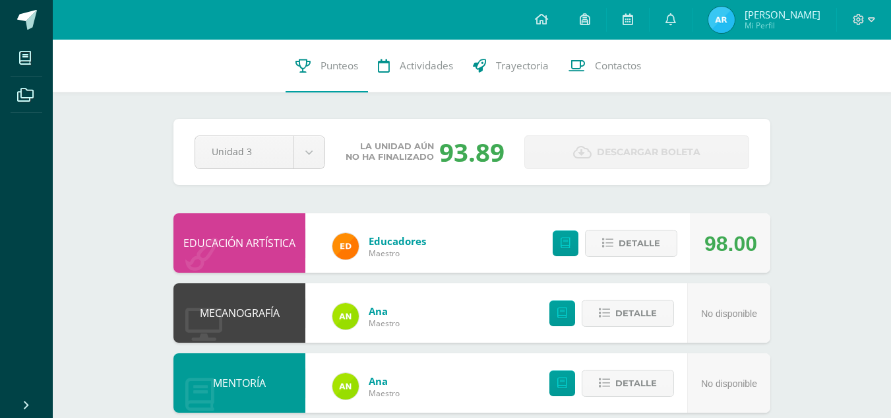
click at [748, 18] on span "[PERSON_NAME]" at bounding box center [783, 14] width 76 height 13
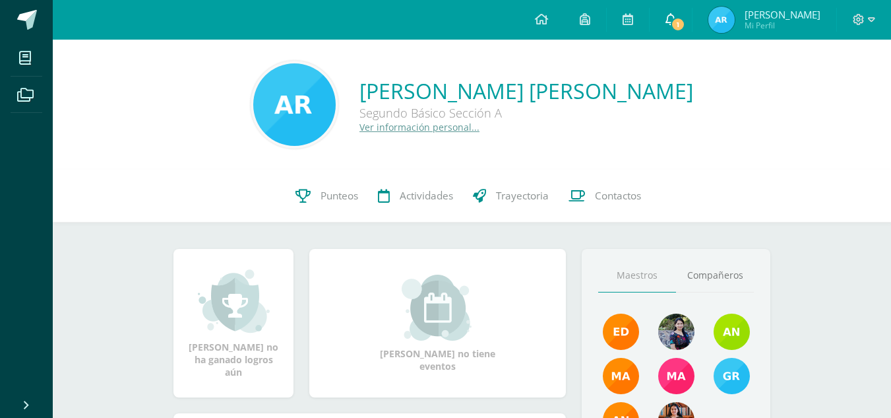
click at [671, 18] on span "1" at bounding box center [678, 24] width 15 height 15
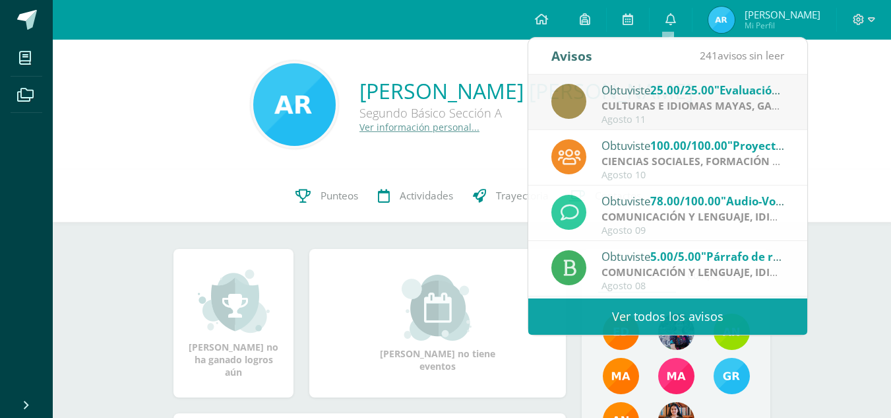
click at [736, 22] on span "Alexandra Dinnora Mi Perfil" at bounding box center [764, 20] width 117 height 26
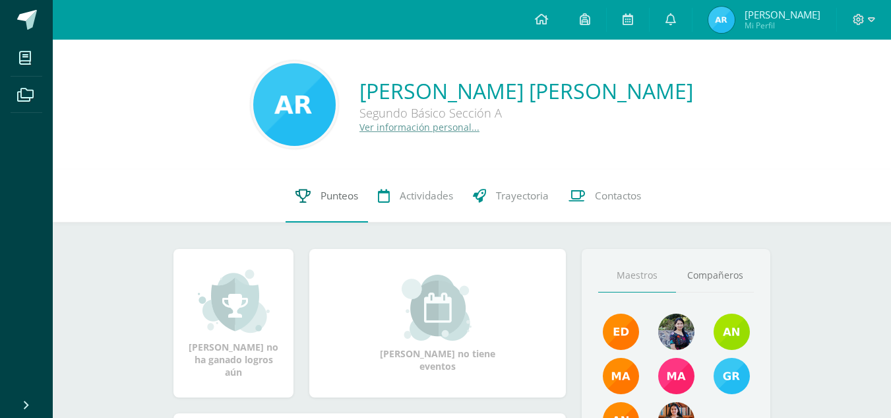
click at [311, 189] on link "Punteos" at bounding box center [327, 196] width 82 height 53
